Goal: Task Accomplishment & Management: Use online tool/utility

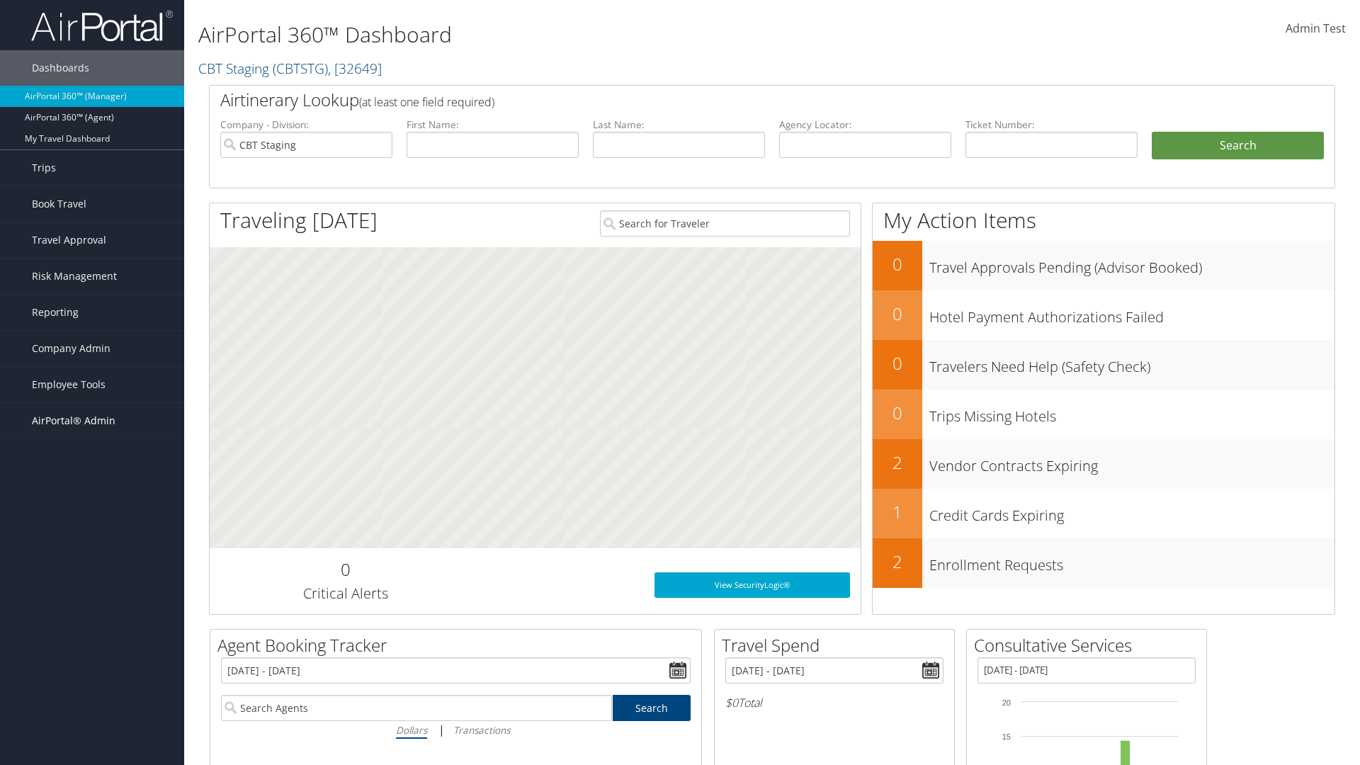
click at [92, 421] on span "AirPortal® Admin" at bounding box center [74, 420] width 84 height 35
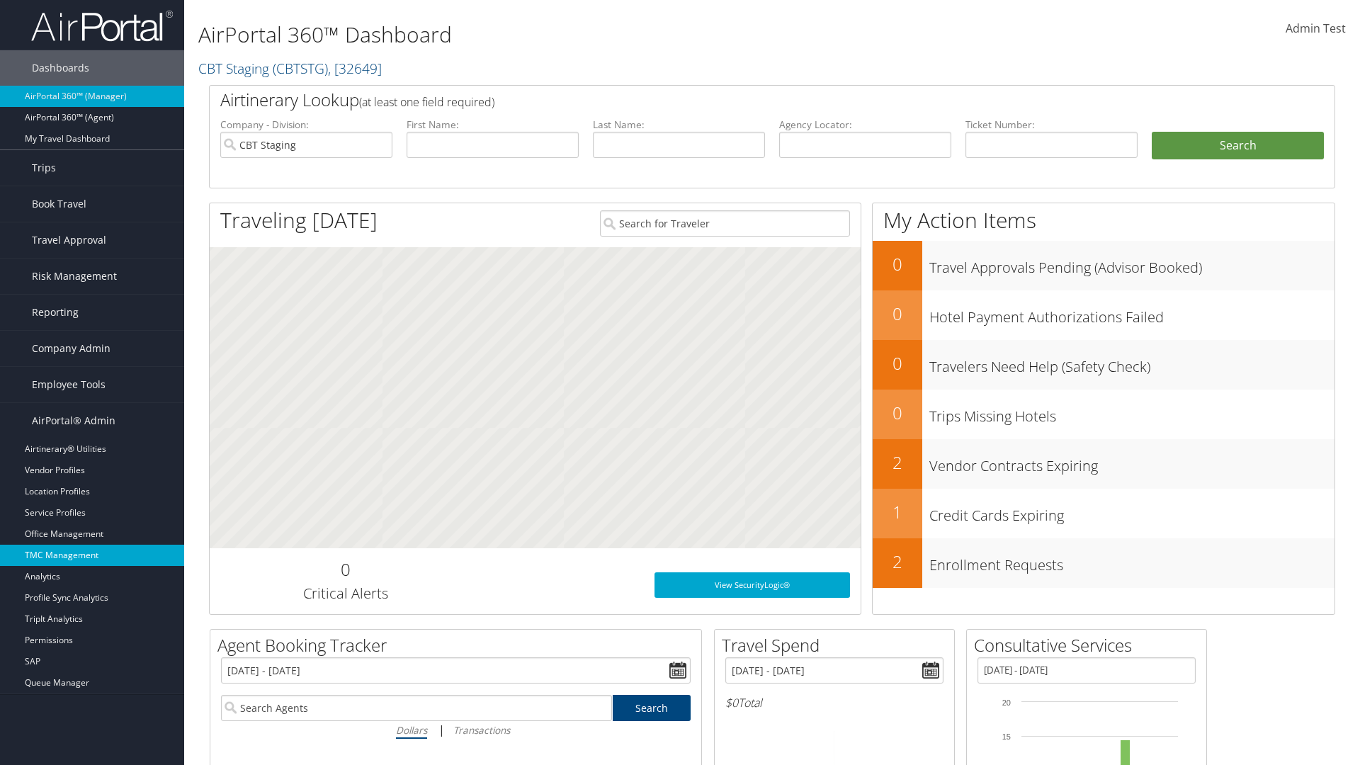
click at [92, 555] on link "TMC Management" at bounding box center [92, 555] width 184 height 21
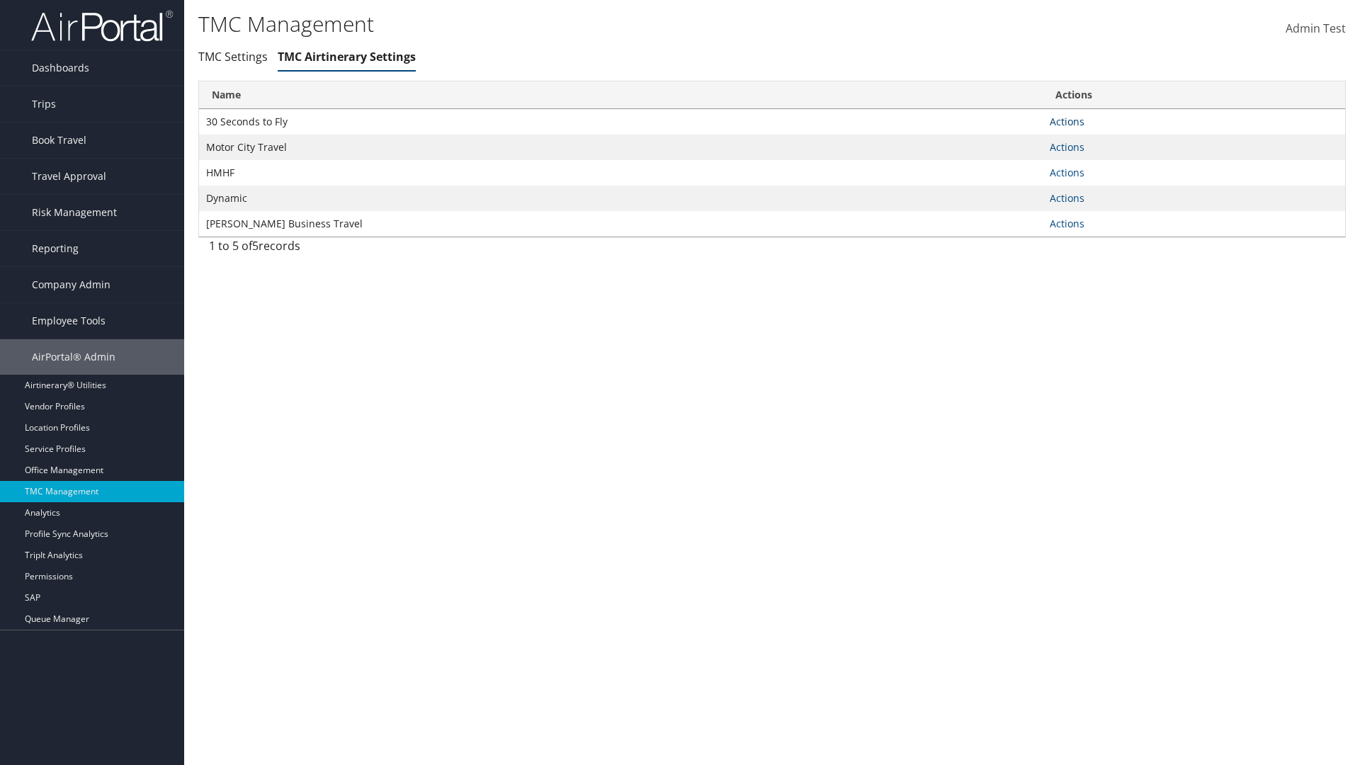
click at [1067, 121] on link "Actions" at bounding box center [1067, 121] width 35 height 13
click at [1014, 190] on link "Manage Air notes" at bounding box center [1015, 190] width 130 height 24
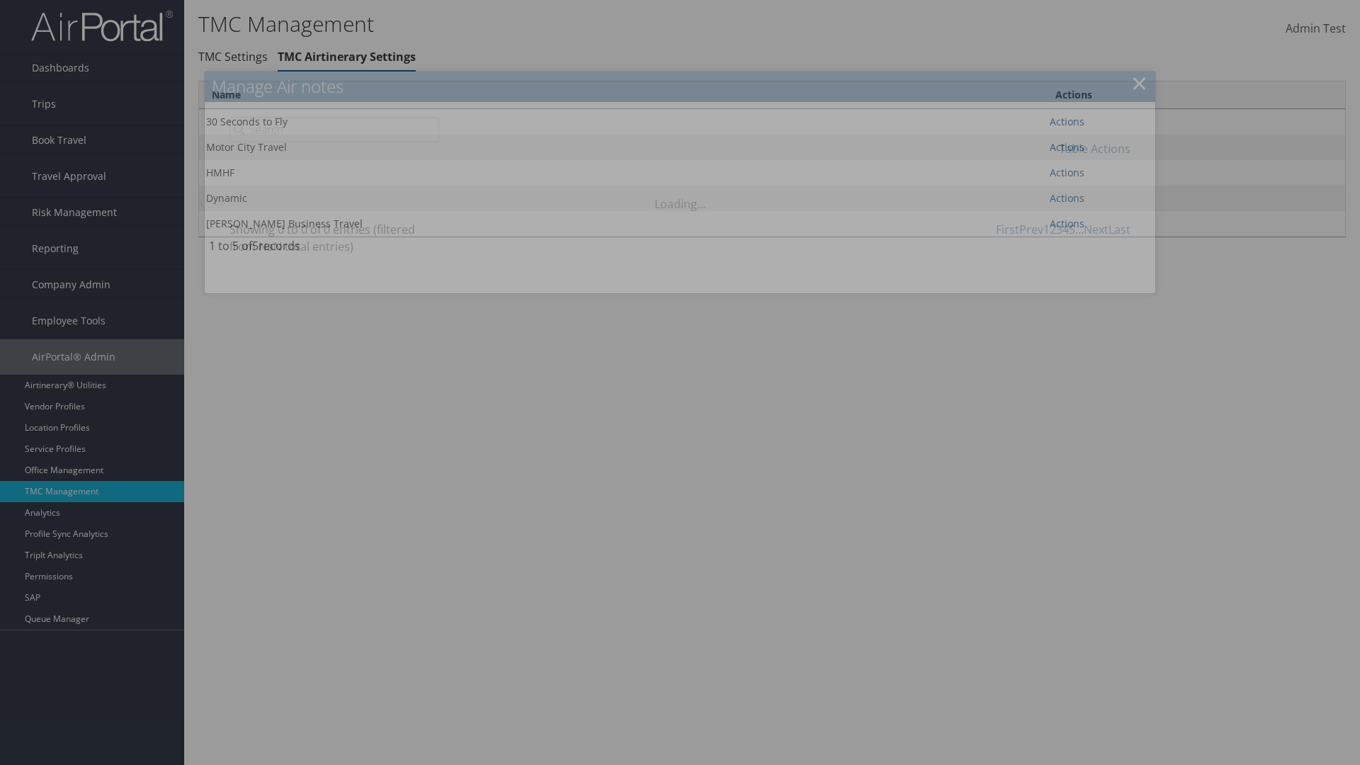
click at [1094, 148] on link "Table Actions" at bounding box center [1095, 149] width 72 height 16
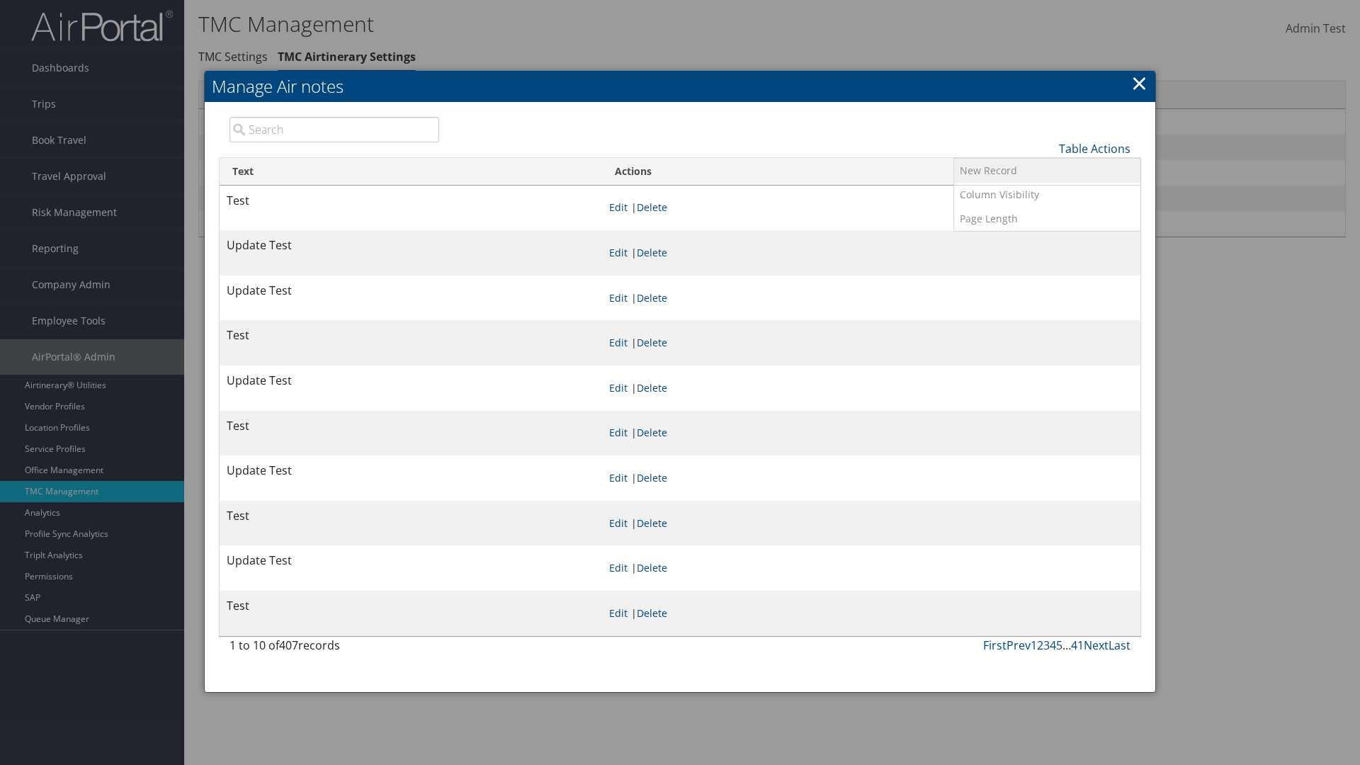
click at [1047, 170] on link "New Record" at bounding box center [1047, 171] width 186 height 24
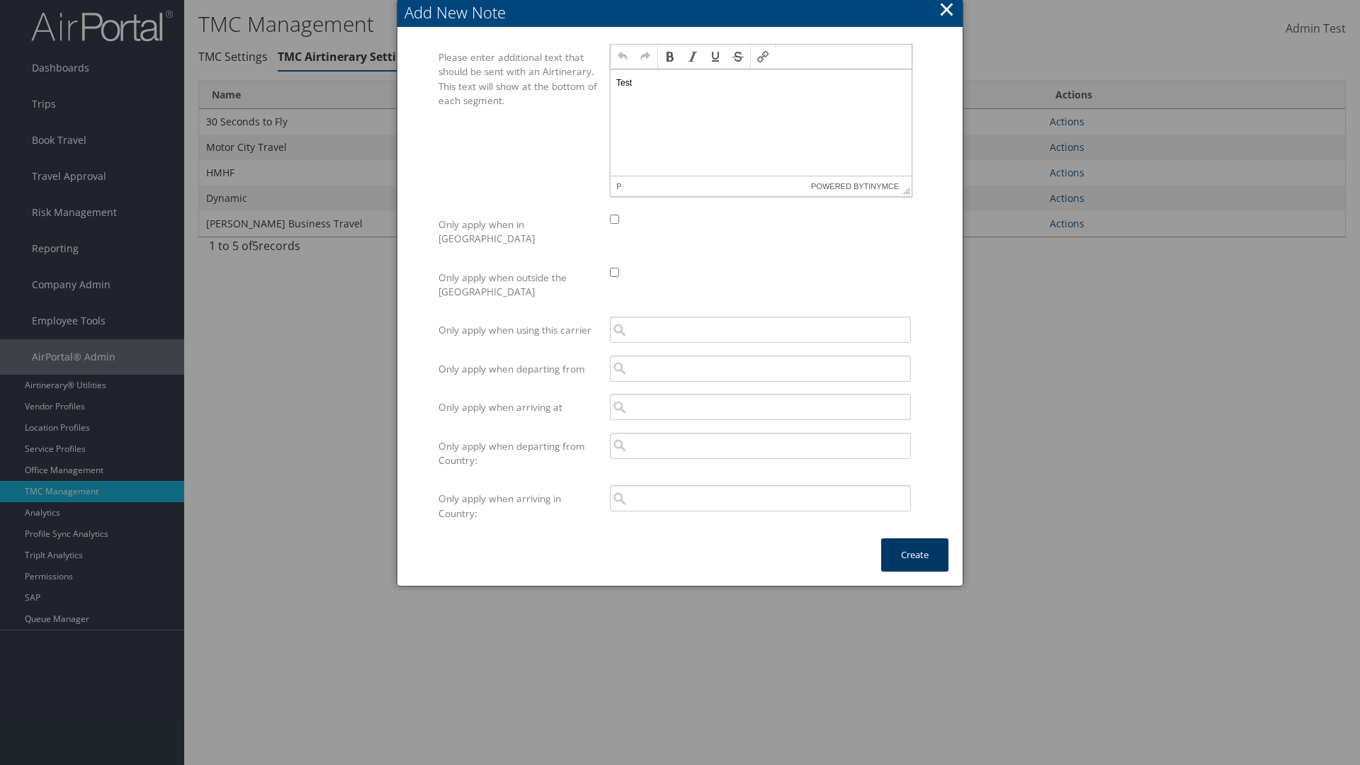
click at [914, 540] on button "Create" at bounding box center [914, 554] width 67 height 33
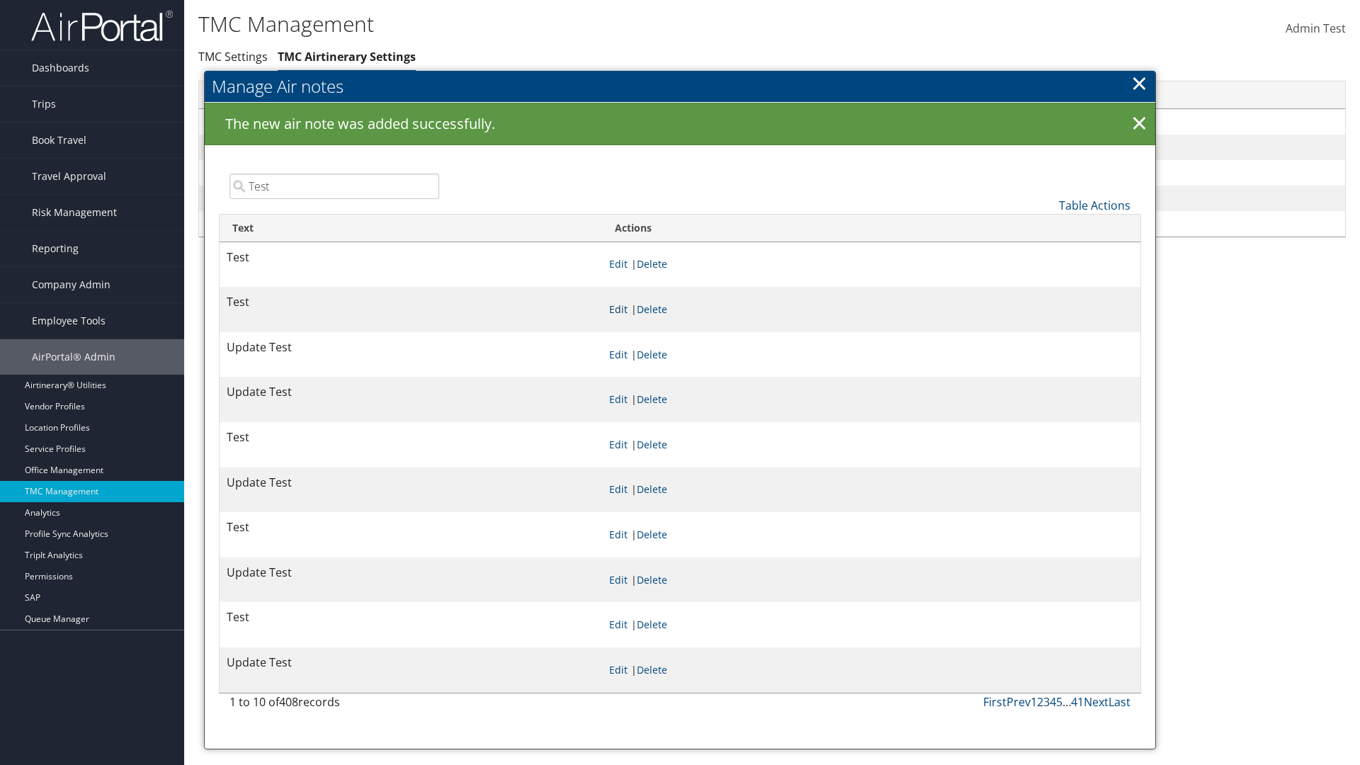
type input "Test"
click at [628, 309] on link "Edit" at bounding box center [618, 308] width 18 height 13
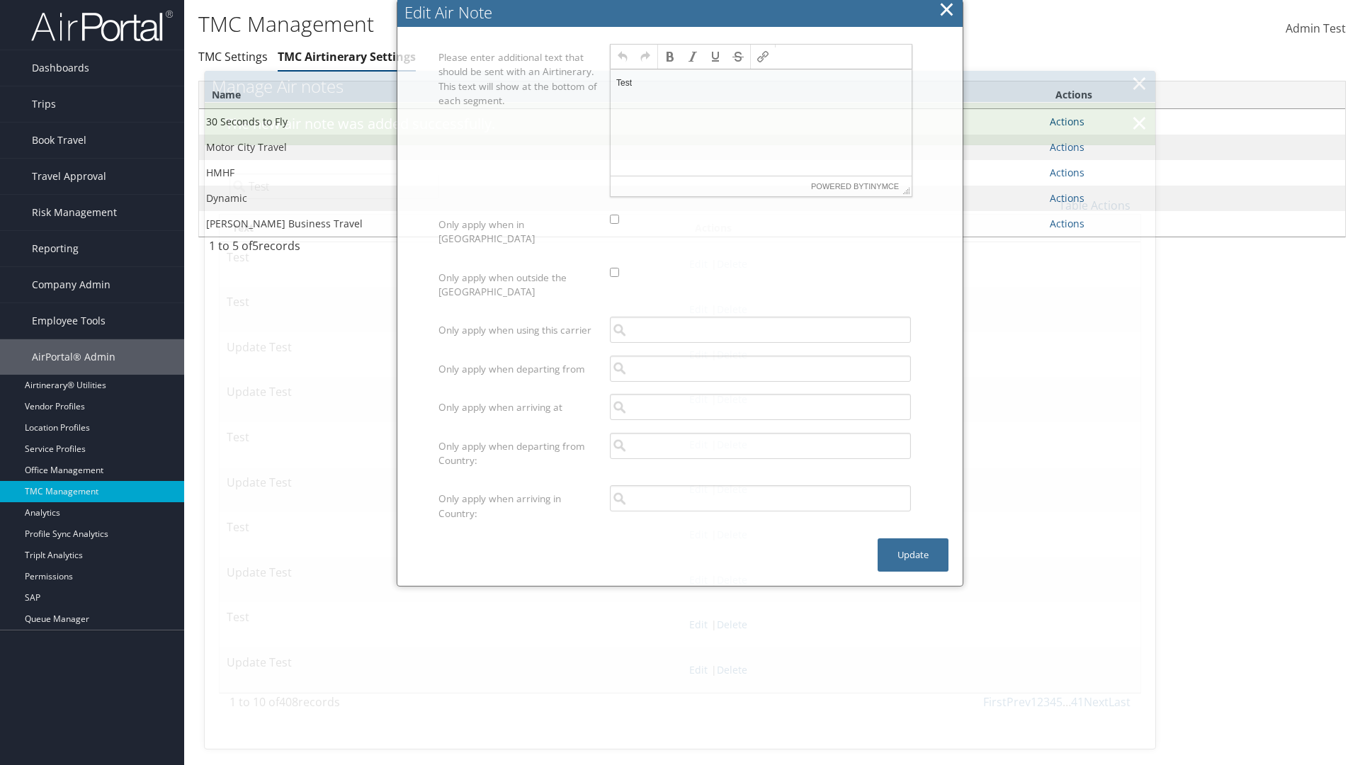
click at [761, 82] on p "Test" at bounding box center [761, 82] width 290 height 11
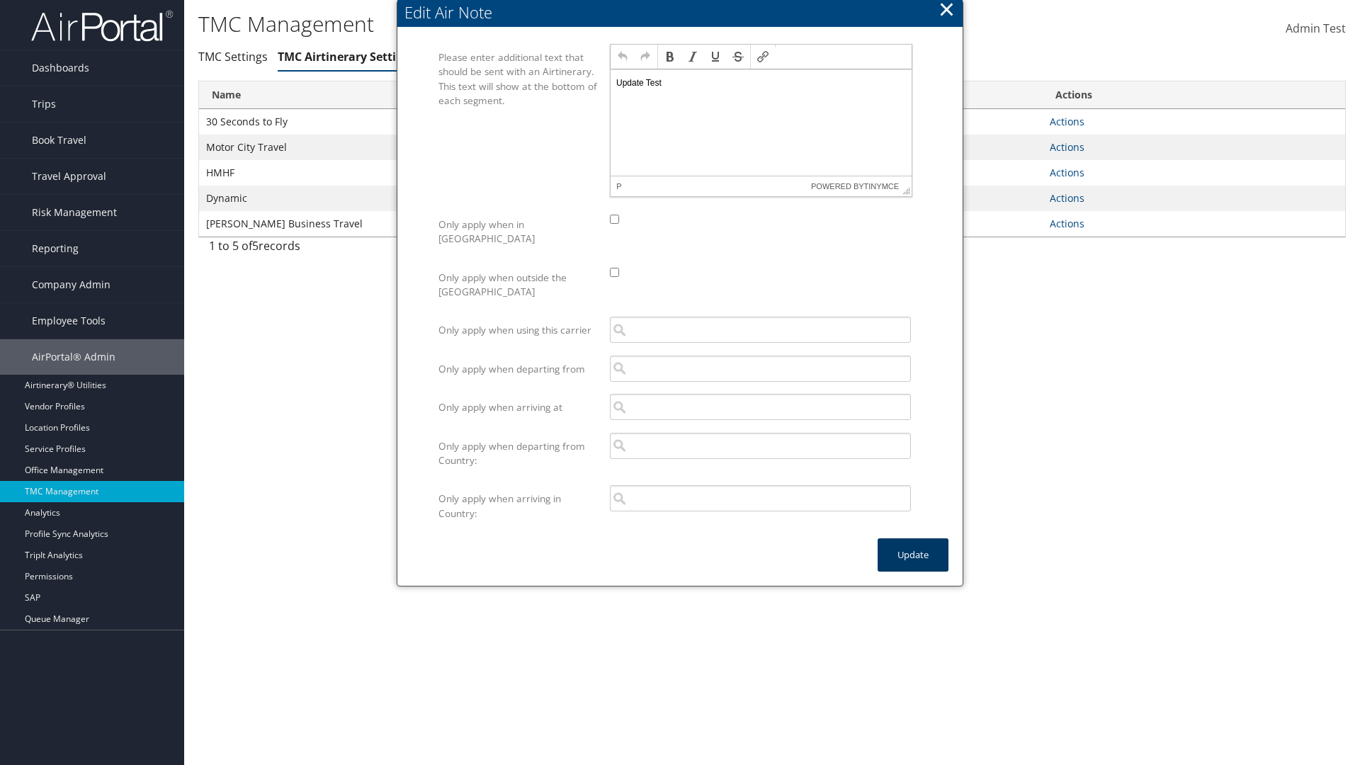
click at [913, 540] on button "Update" at bounding box center [913, 554] width 71 height 33
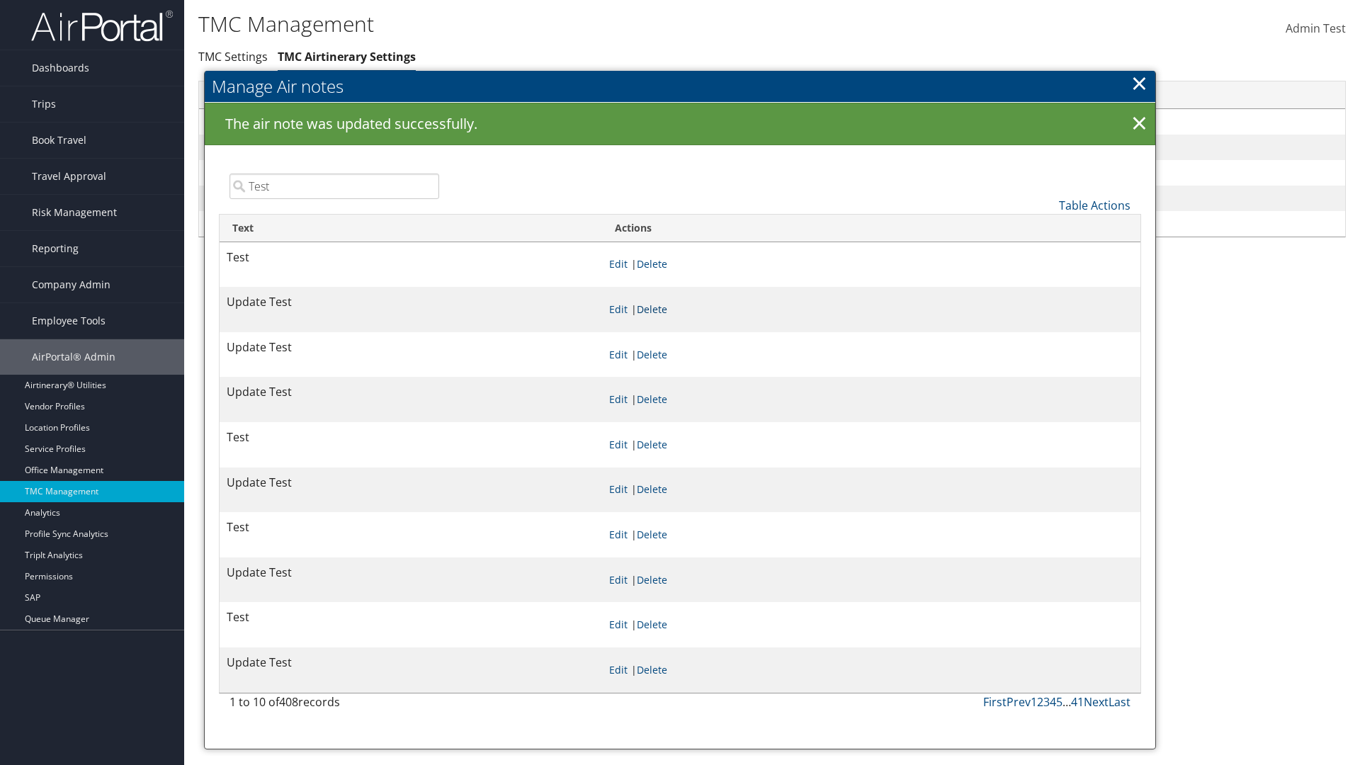
click at [667, 309] on link "Delete" at bounding box center [652, 308] width 30 height 13
